Goal: Transaction & Acquisition: Book appointment/travel/reservation

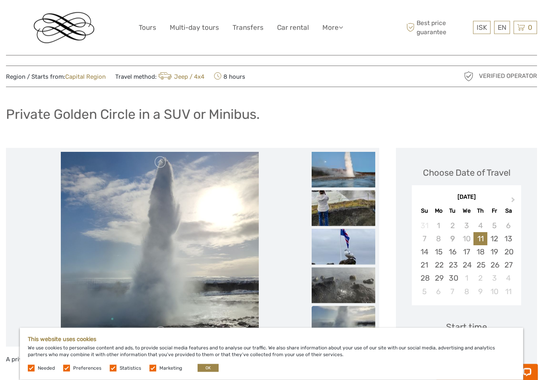
scroll to position [5, 0]
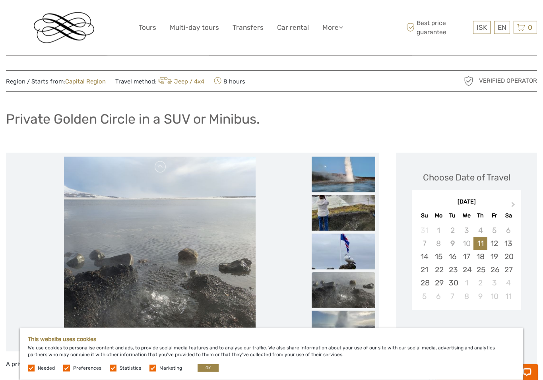
click at [69, 372] on label at bounding box center [66, 368] width 7 height 7
click at [0, 0] on input "checkbox" at bounding box center [0, 0] width 0 height 0
click at [113, 372] on label at bounding box center [113, 368] width 7 height 7
click at [0, 0] on input "checkbox" at bounding box center [0, 0] width 0 height 0
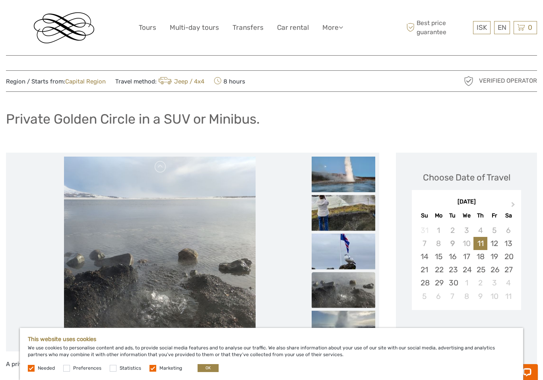
click at [151, 372] on label at bounding box center [153, 368] width 7 height 7
click at [0, 0] on input "checkbox" at bounding box center [0, 0] width 0 height 0
click at [38, 372] on label "Needed" at bounding box center [46, 368] width 17 height 7
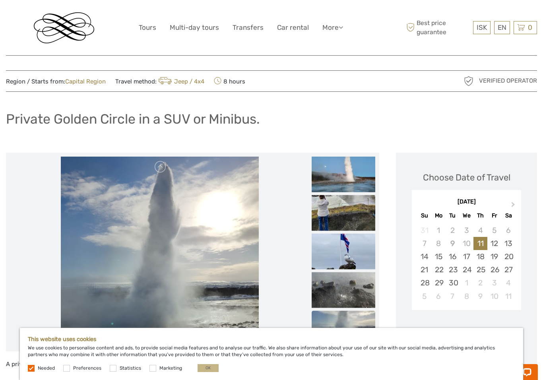
click at [210, 372] on button "OK" at bounding box center [208, 368] width 21 height 8
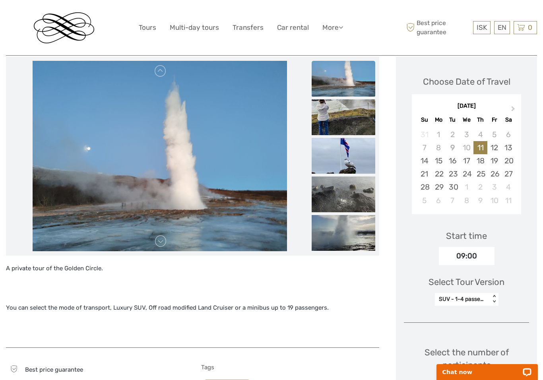
scroll to position [101, 0]
click at [469, 161] on div "17" at bounding box center [467, 161] width 14 height 13
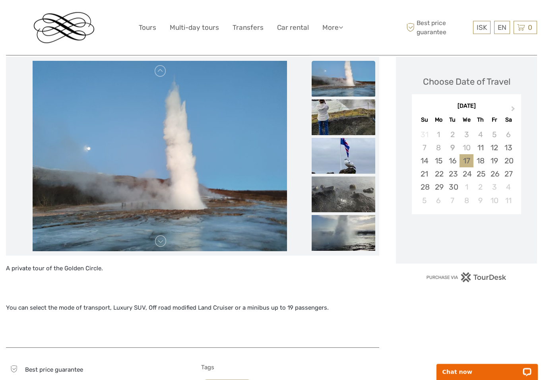
scroll to position [101, 0]
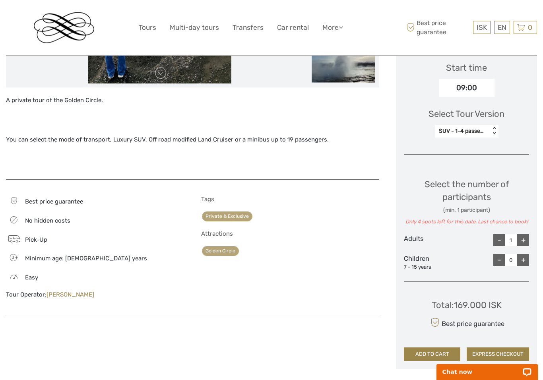
click at [525, 241] on div "+" at bounding box center [524, 241] width 12 height 12
click at [524, 241] on div "+" at bounding box center [524, 240] width 12 height 12
click at [526, 237] on div "+" at bounding box center [524, 240] width 12 height 12
type input "4"
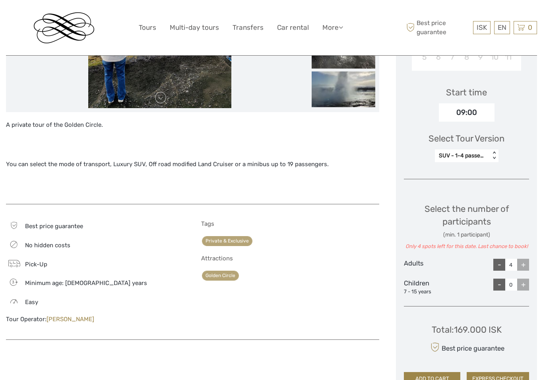
scroll to position [235, 0]
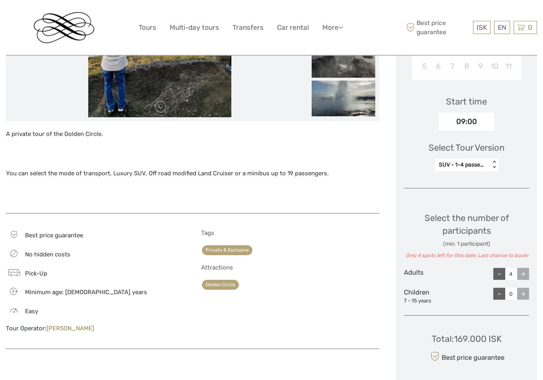
click at [74, 329] on link "[PERSON_NAME]" at bounding box center [71, 328] width 48 height 7
click at [77, 329] on link "[PERSON_NAME]" at bounding box center [71, 328] width 48 height 7
click at [73, 329] on link "[PERSON_NAME]" at bounding box center [71, 328] width 48 height 7
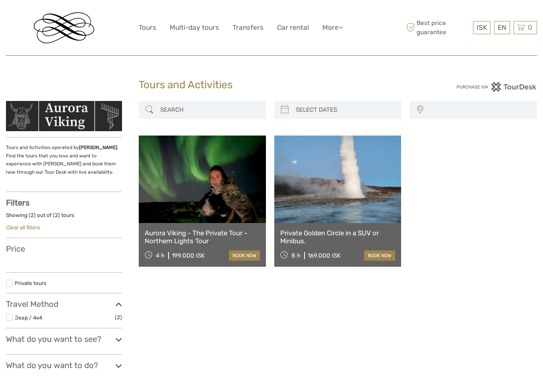
select select
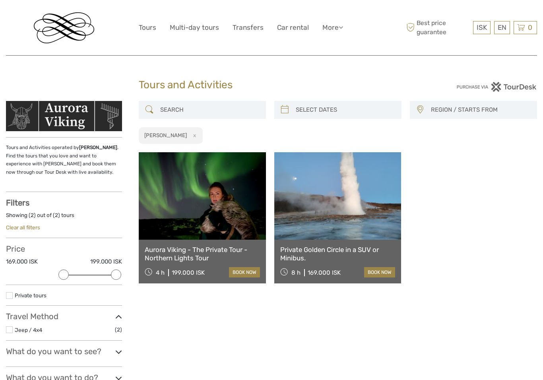
click at [198, 220] on link at bounding box center [202, 196] width 127 height 88
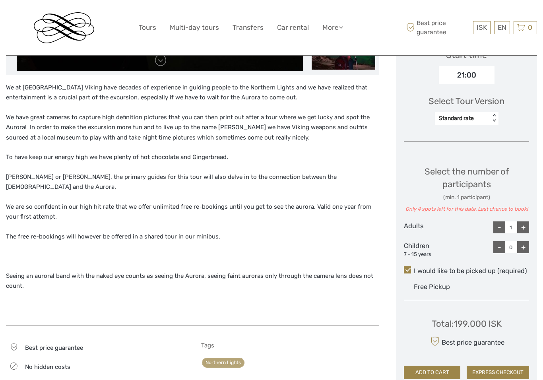
scroll to position [282, 0]
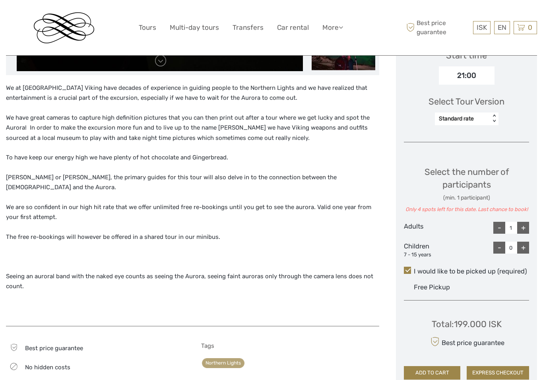
click at [524, 224] on div "+" at bounding box center [524, 228] width 12 height 12
click at [526, 228] on div "+" at bounding box center [524, 228] width 12 height 12
type input "4"
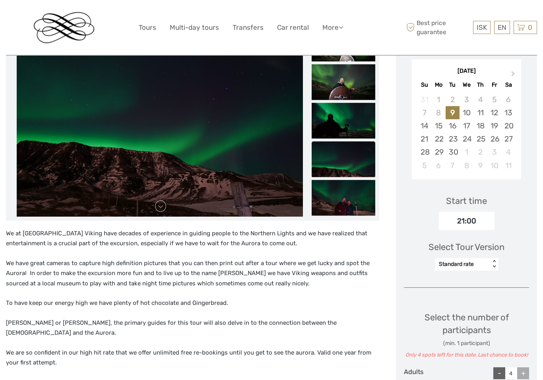
scroll to position [127, 0]
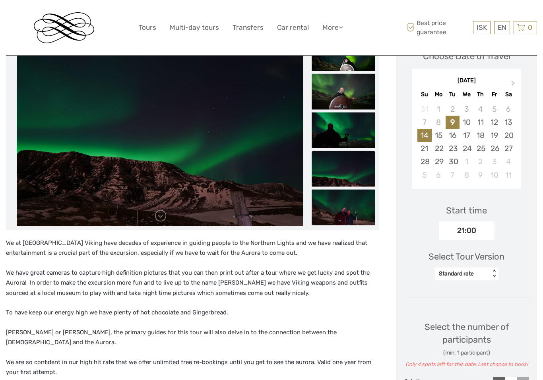
click at [428, 136] on div "14" at bounding box center [425, 135] width 14 height 13
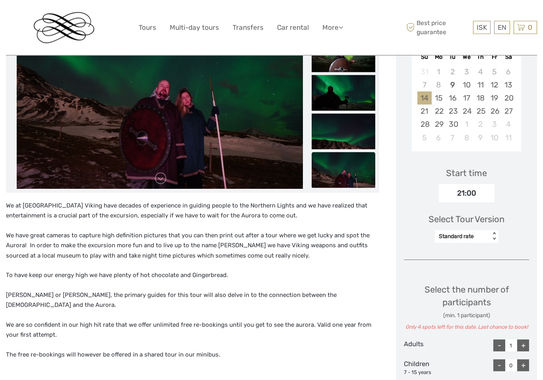
scroll to position [164, 0]
click at [528, 343] on div "+" at bounding box center [524, 345] width 12 height 12
click at [524, 343] on div "+" at bounding box center [524, 345] width 12 height 12
type input "4"
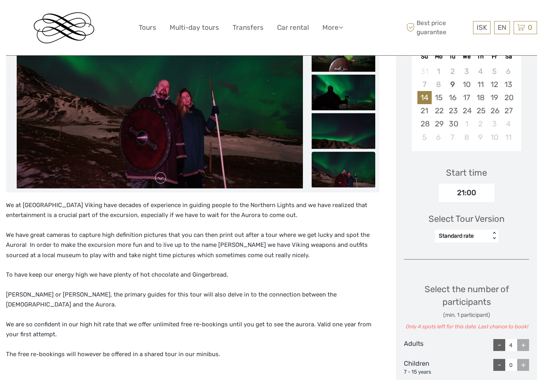
click at [525, 346] on div "+" at bounding box center [524, 345] width 12 height 12
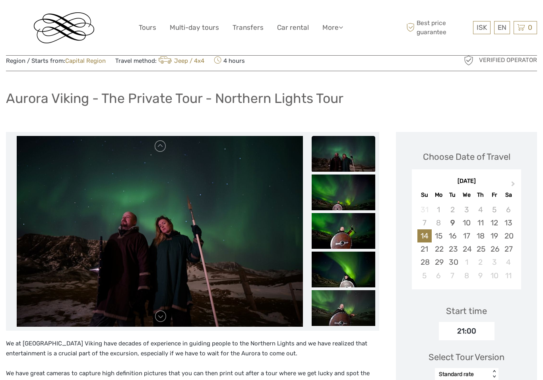
scroll to position [0, 0]
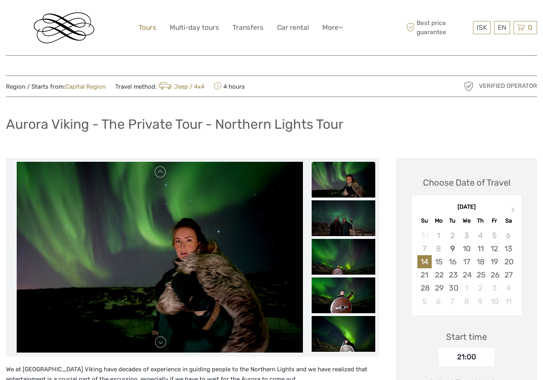
click at [144, 25] on link "Tours" at bounding box center [148, 28] width 18 height 12
click at [148, 26] on link "Tours" at bounding box center [148, 28] width 18 height 12
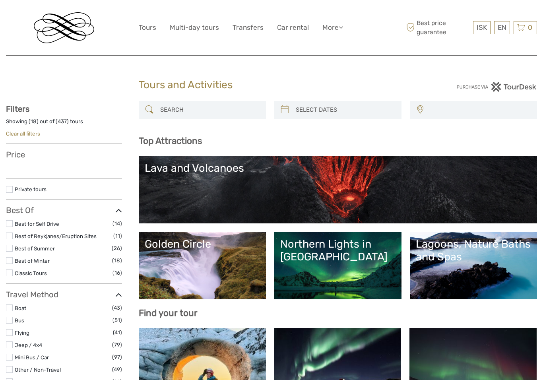
select select
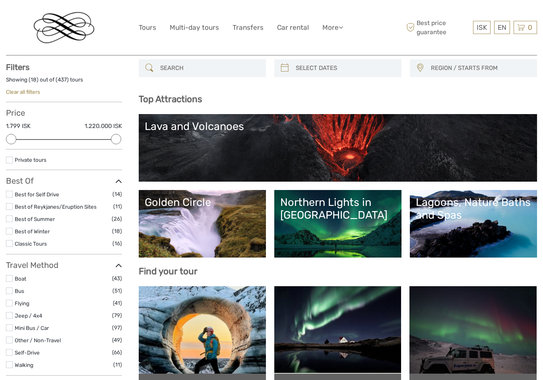
scroll to position [44, 0]
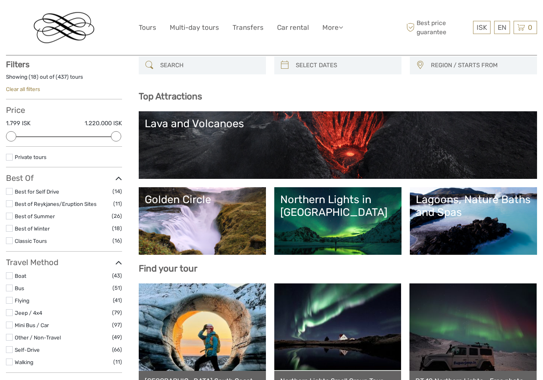
click at [7, 156] on label at bounding box center [9, 157] width 7 height 7
click at [0, 0] on input "checkbox" at bounding box center [0, 0] width 0 height 0
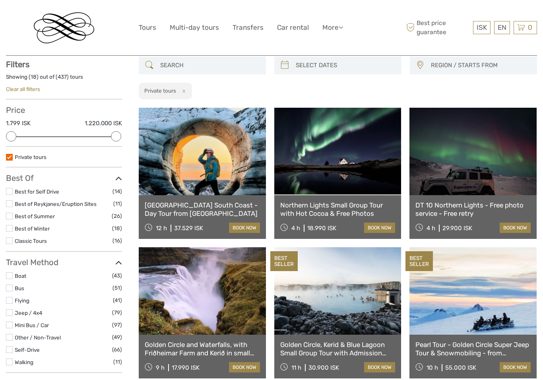
scroll to position [45, 0]
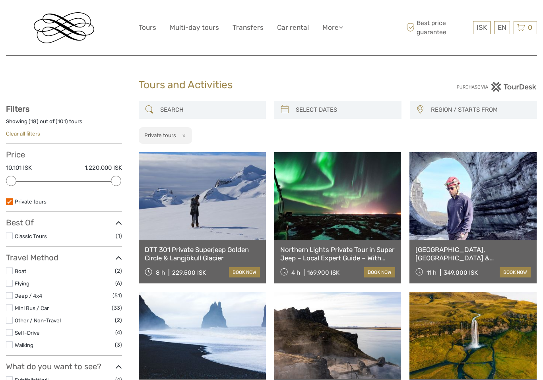
click at [342, 106] on input "search" at bounding box center [345, 110] width 105 height 14
type input "09/09/2025"
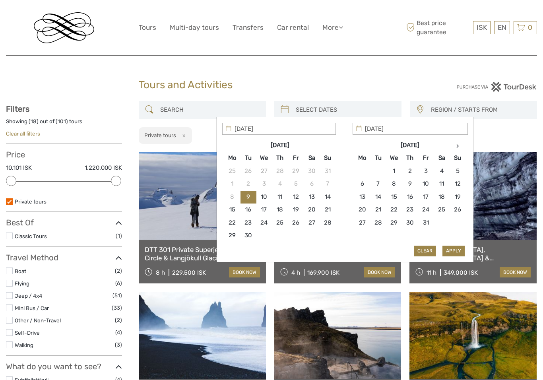
type input "16/09/2025"
type input "17/09/2025"
click at [455, 247] on button "Apply" at bounding box center [454, 251] width 22 height 10
type input "16/09/2025 - 17/09/2025"
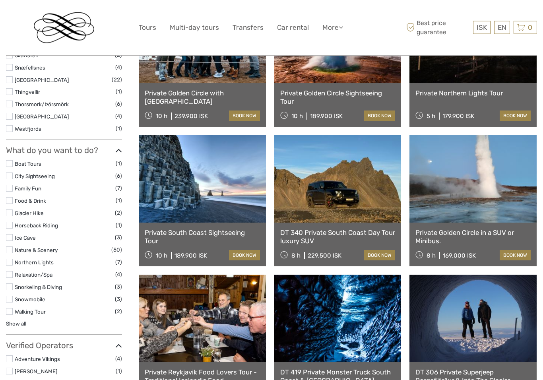
scroll to position [436, 0]
click at [466, 234] on link "Private Golden Circle in a SUV or Minibus." at bounding box center [473, 237] width 115 height 16
click at [471, 238] on link "Private Golden Circle in a SUV or Minibus." at bounding box center [473, 237] width 115 height 16
click at [518, 252] on link "book now" at bounding box center [515, 255] width 31 height 10
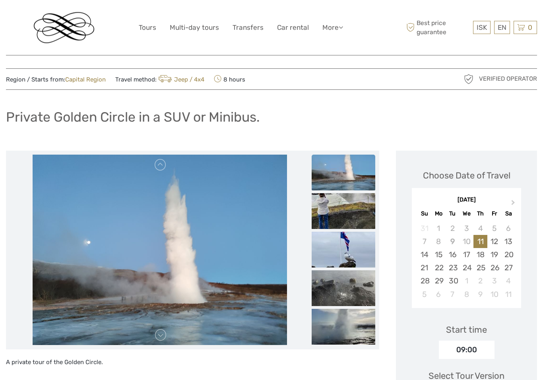
scroll to position [7, 0]
click at [455, 253] on div "16" at bounding box center [453, 254] width 14 height 13
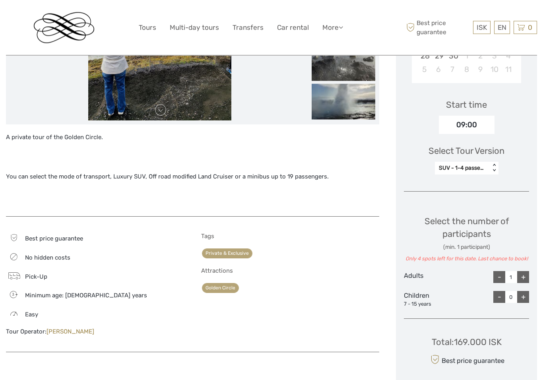
click at [527, 275] on div "+" at bounding box center [524, 278] width 12 height 12
click at [527, 275] on div "+" at bounding box center [524, 277] width 12 height 12
click at [525, 275] on div "+" at bounding box center [524, 277] width 12 height 12
type input "4"
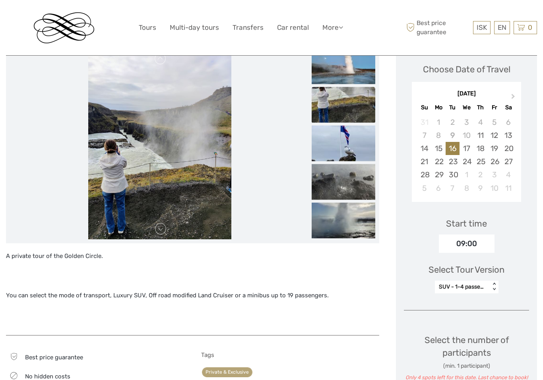
scroll to position [113, 0]
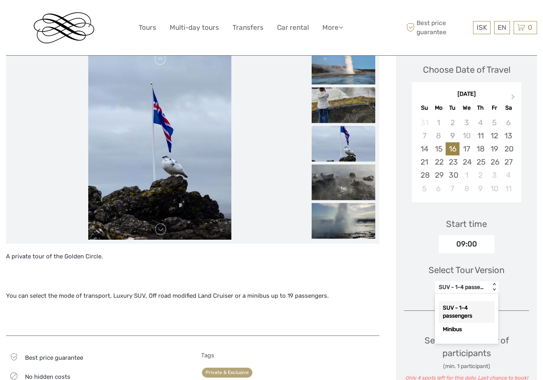
click at [535, 282] on div "Choose Date of Travel Next Month September 2025 Su Mo Tu We Th Fr Sa 31 1 2 3 4…" at bounding box center [466, 285] width 141 height 481
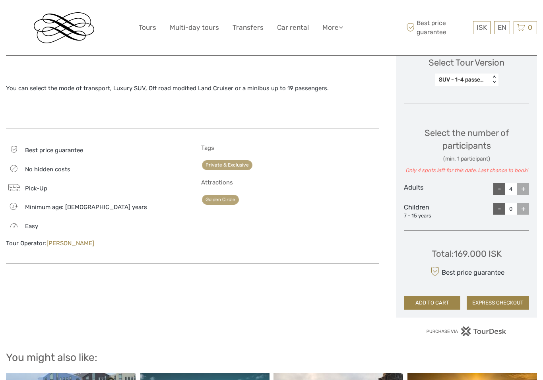
scroll to position [325, 0]
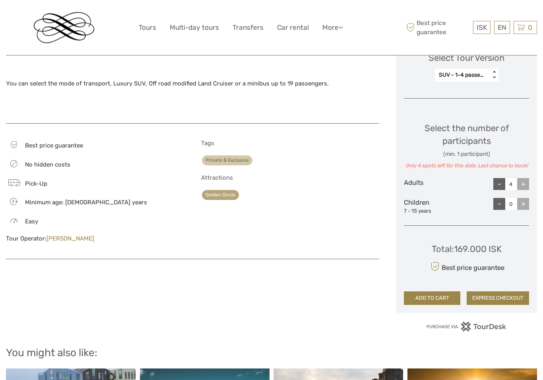
click at [240, 158] on link "Private & Exclusive" at bounding box center [227, 161] width 51 height 10
click at [225, 196] on link "Golden Circle" at bounding box center [220, 196] width 37 height 10
click at [226, 197] on link "Golden Circle" at bounding box center [220, 196] width 37 height 10
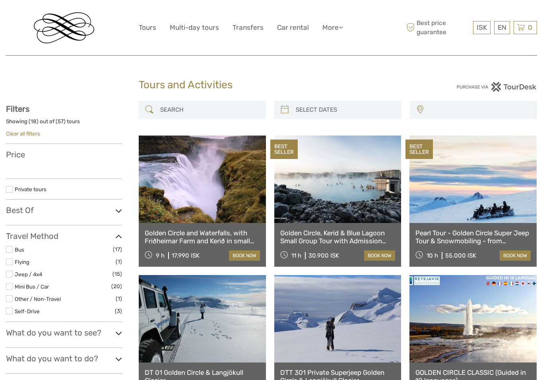
select select
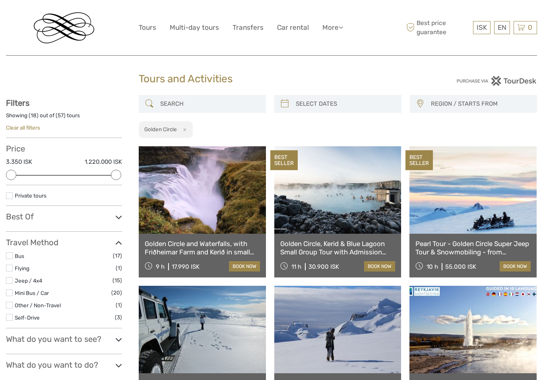
scroll to position [6, 0]
click at [12, 195] on label at bounding box center [9, 196] width 7 height 7
click at [0, 0] on input "checkbox" at bounding box center [0, 0] width 0 height 0
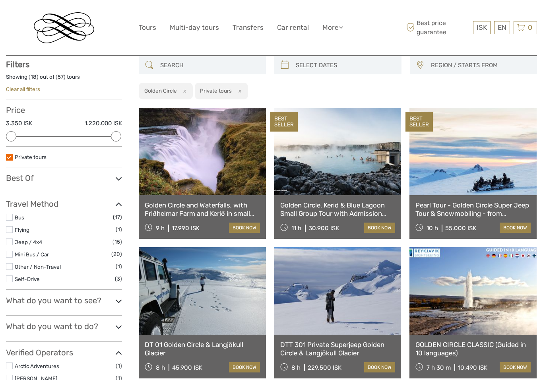
scroll to position [45, 0]
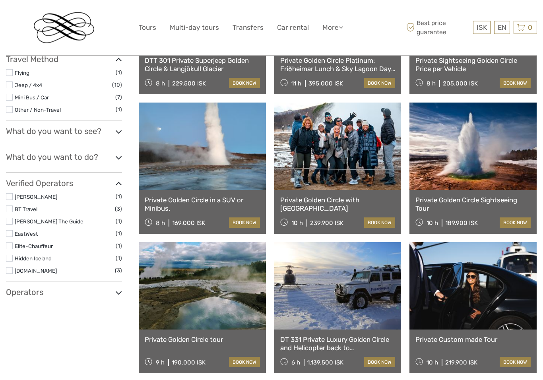
scroll to position [189, 0]
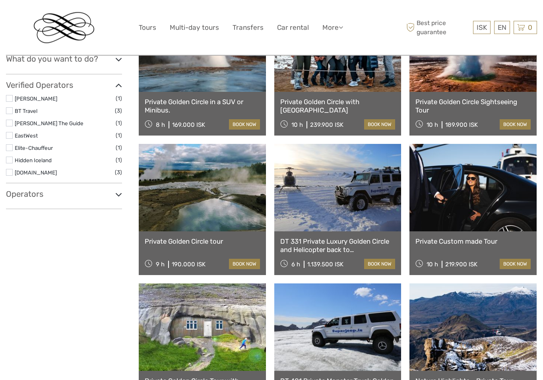
click at [113, 192] on h3 "Operators" at bounding box center [64, 195] width 116 height 10
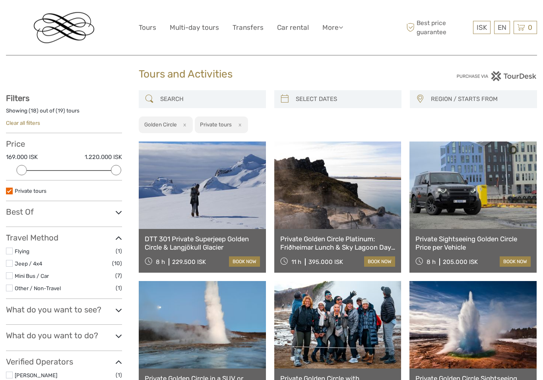
scroll to position [0, 0]
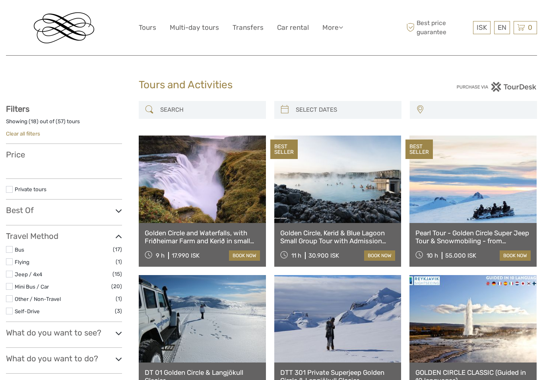
select select
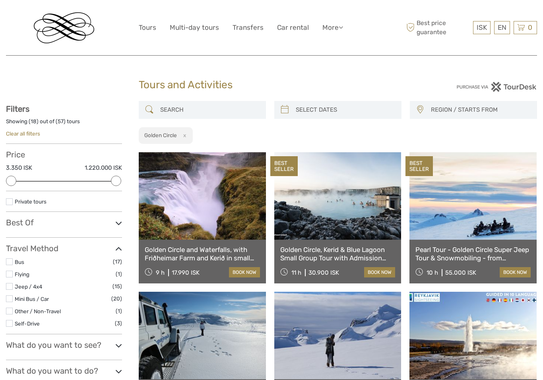
click at [12, 200] on label at bounding box center [9, 202] width 7 height 7
click at [0, 0] on input "checkbox" at bounding box center [0, 0] width 0 height 0
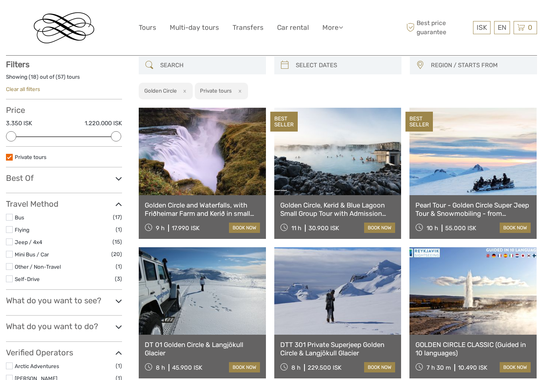
scroll to position [45, 0]
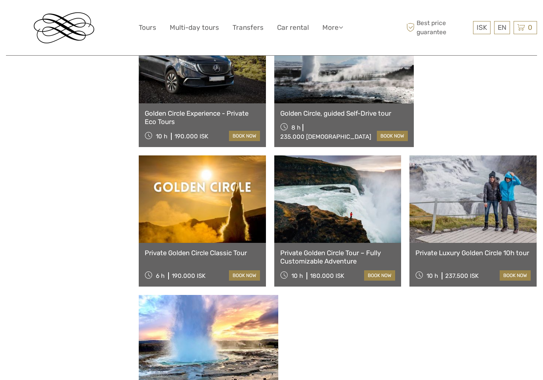
scroll to position [694, 0]
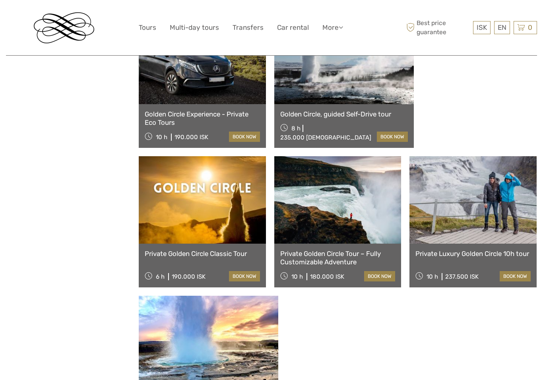
click at [274, 227] on link at bounding box center [337, 200] width 127 height 88
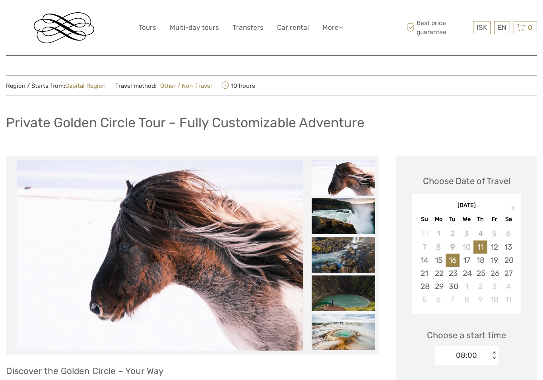
click at [457, 259] on div "16" at bounding box center [453, 260] width 14 height 13
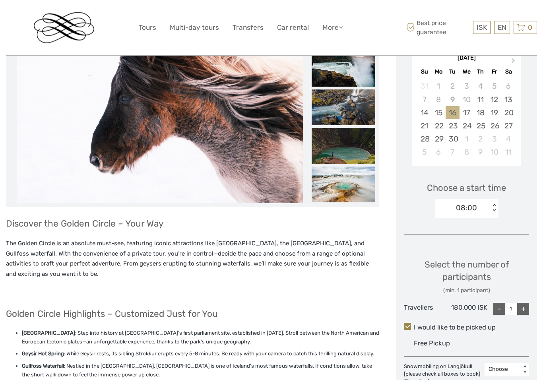
scroll to position [148, 0]
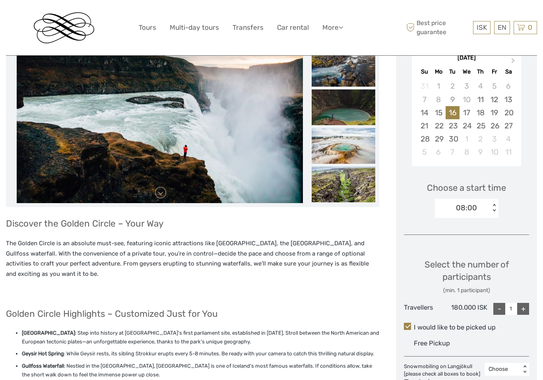
click at [523, 306] on div "+" at bounding box center [524, 309] width 12 height 12
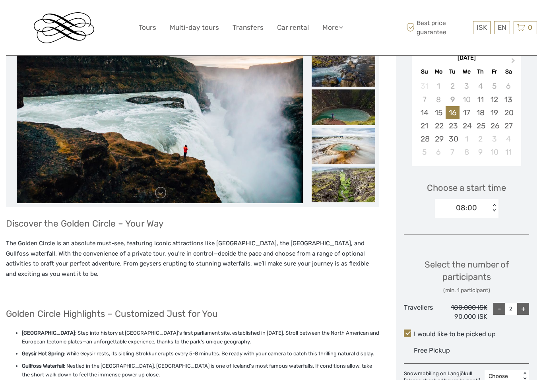
click at [528, 305] on div "+" at bounding box center [524, 309] width 12 height 12
click at [528, 310] on div "+" at bounding box center [524, 309] width 12 height 12
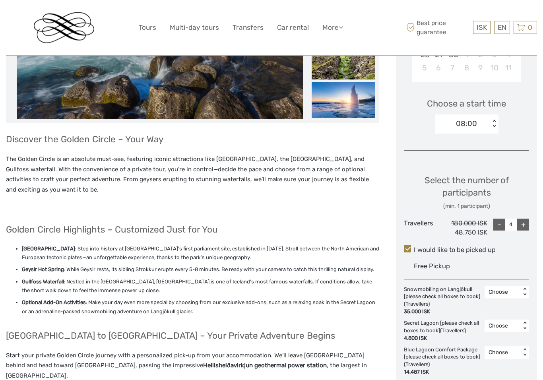
scroll to position [232, 0]
click at [528, 228] on div "+" at bounding box center [524, 225] width 12 height 12
click at [495, 231] on div "- 5 +" at bounding box center [509, 227] width 42 height 19
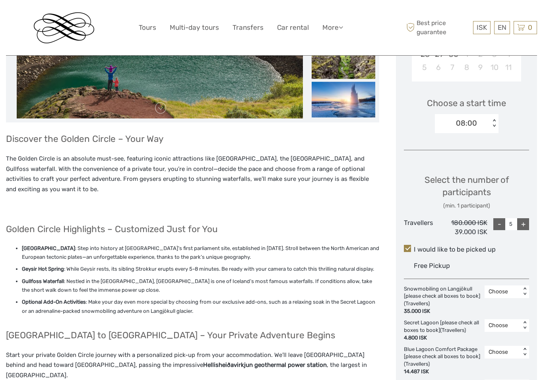
click at [501, 225] on div "-" at bounding box center [500, 224] width 12 height 12
type input "4"
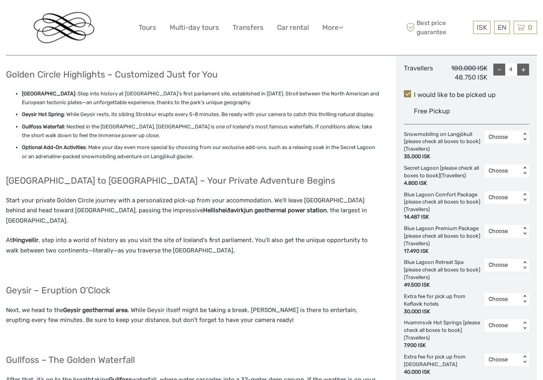
scroll to position [387, 0]
